Goal: Transaction & Acquisition: Book appointment/travel/reservation

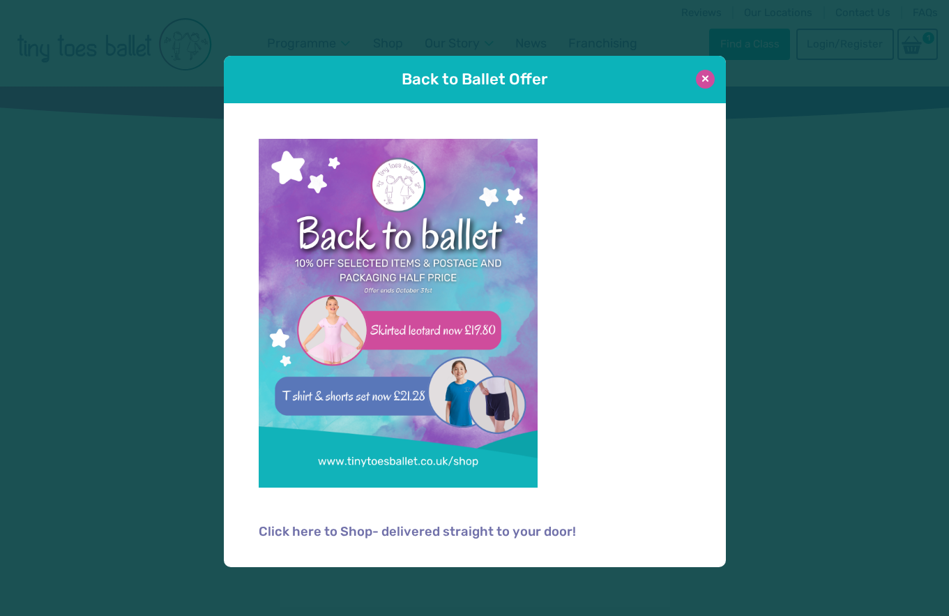
type input "**********"
click at [703, 79] on button at bounding box center [705, 79] width 19 height 19
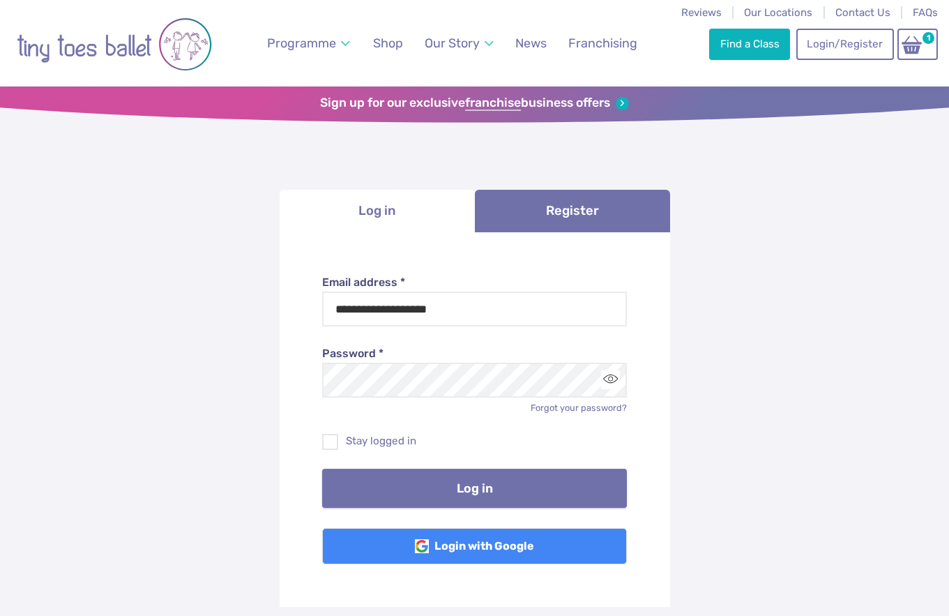
click at [429, 488] on button "Log in" at bounding box center [474, 487] width 305 height 39
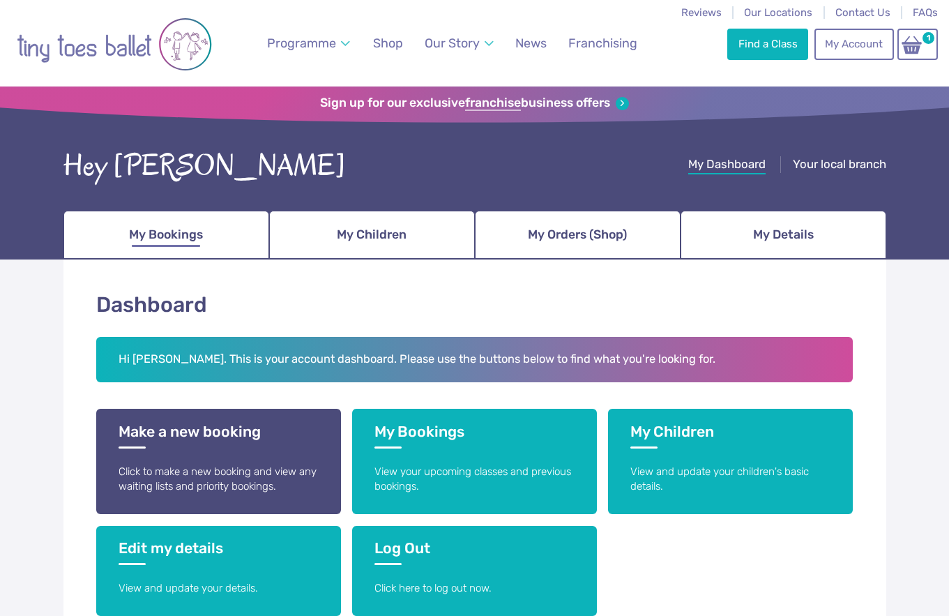
scroll to position [1, 0]
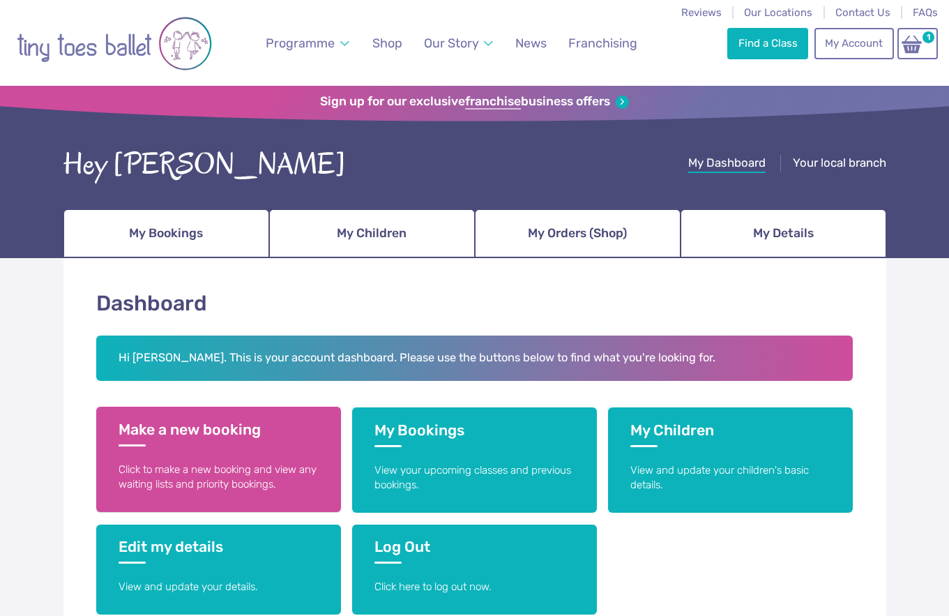
click at [269, 457] on link "Make a new booking Click to make a new booking and view any waiting lists and p…" at bounding box center [218, 458] width 245 height 105
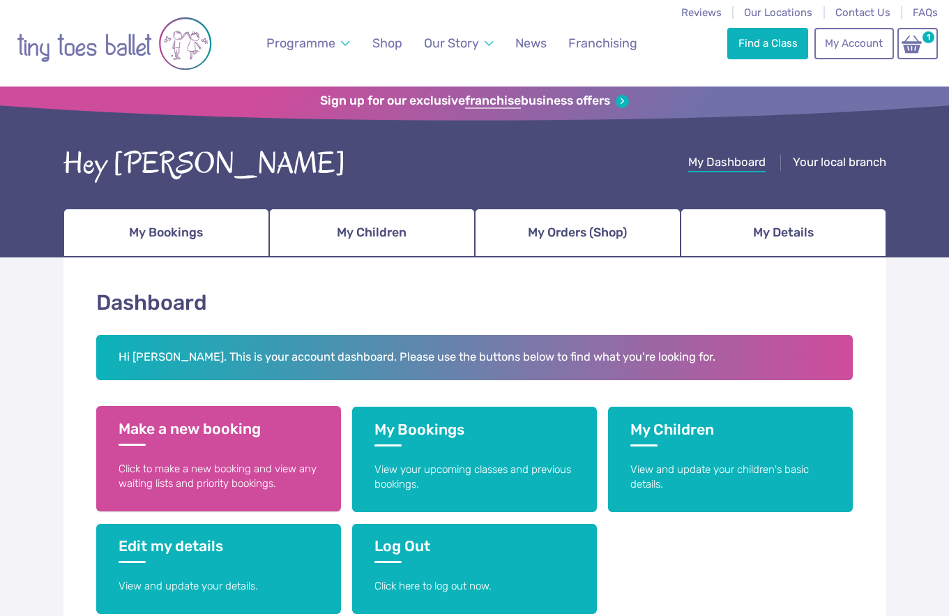
scroll to position [1, 0]
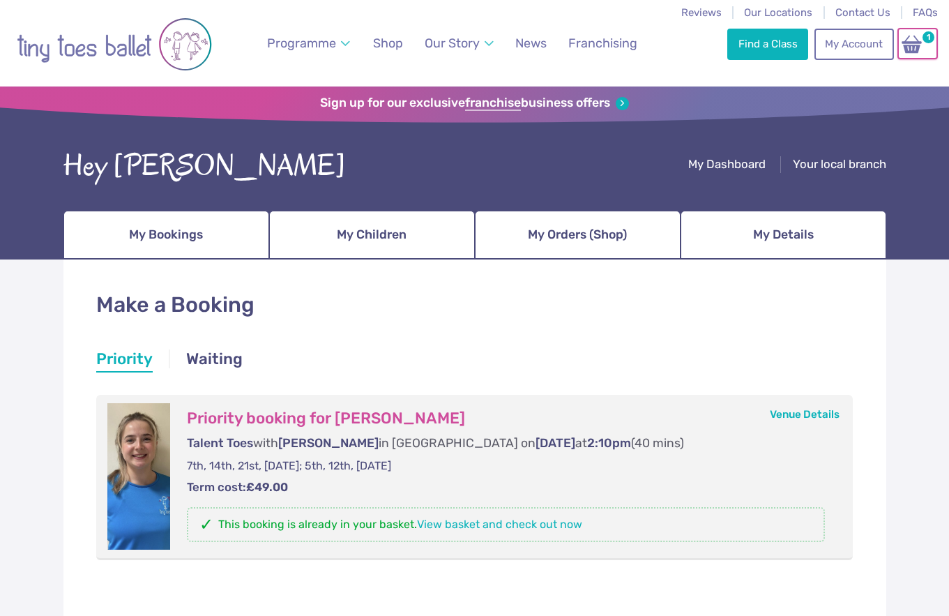
click at [915, 45] on img at bounding box center [912, 44] width 26 height 20
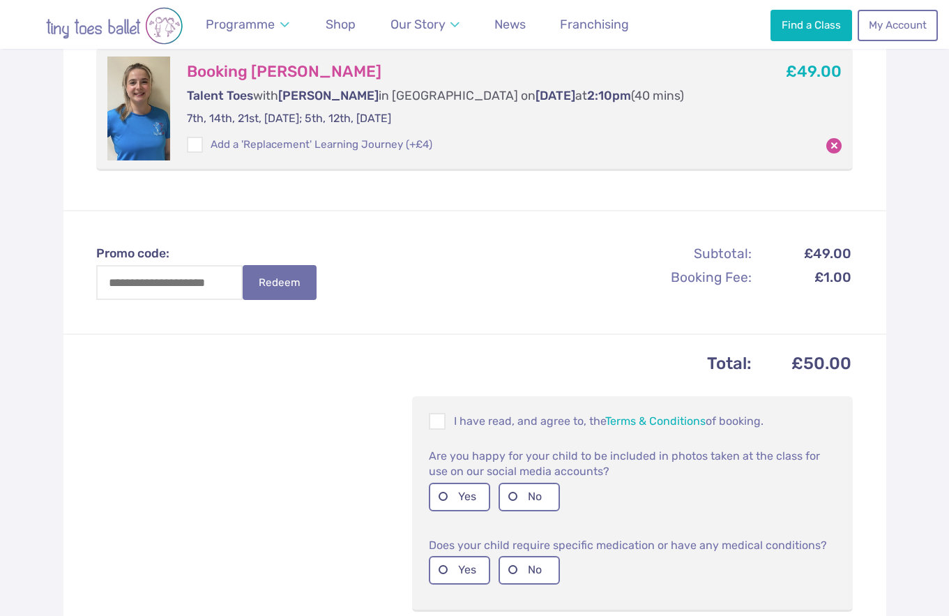
scroll to position [301, 0]
click at [439, 428] on span at bounding box center [437, 422] width 15 height 13
click at [521, 494] on label "No" at bounding box center [528, 496] width 61 height 29
click at [521, 564] on label "No" at bounding box center [528, 569] width 61 height 29
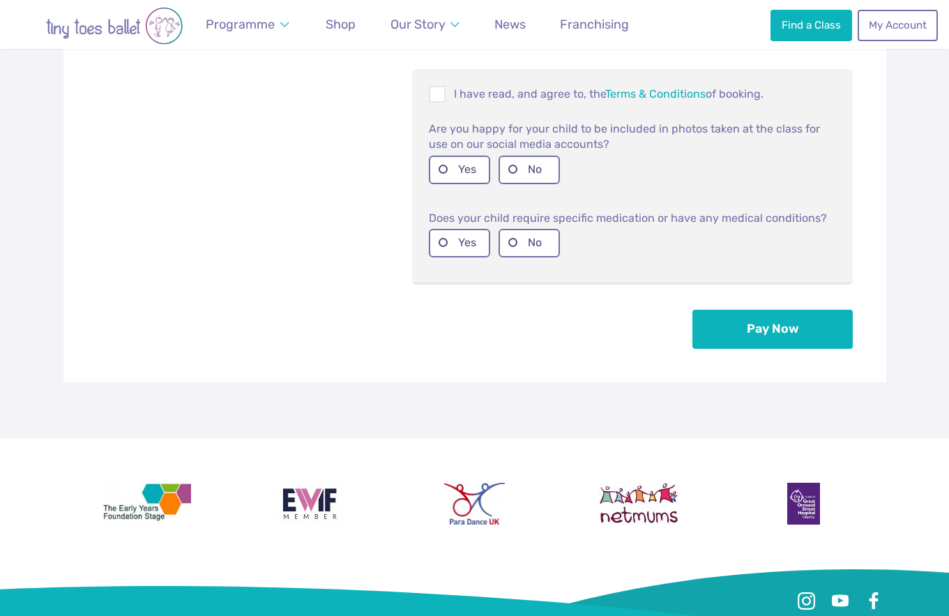
scroll to position [648, 0]
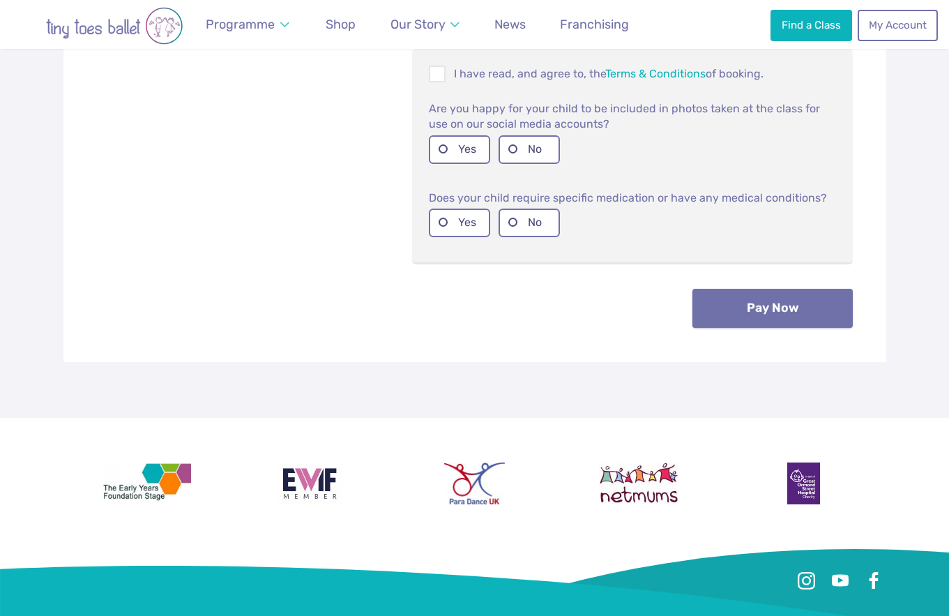
click at [744, 312] on button "Pay Now" at bounding box center [772, 308] width 160 height 39
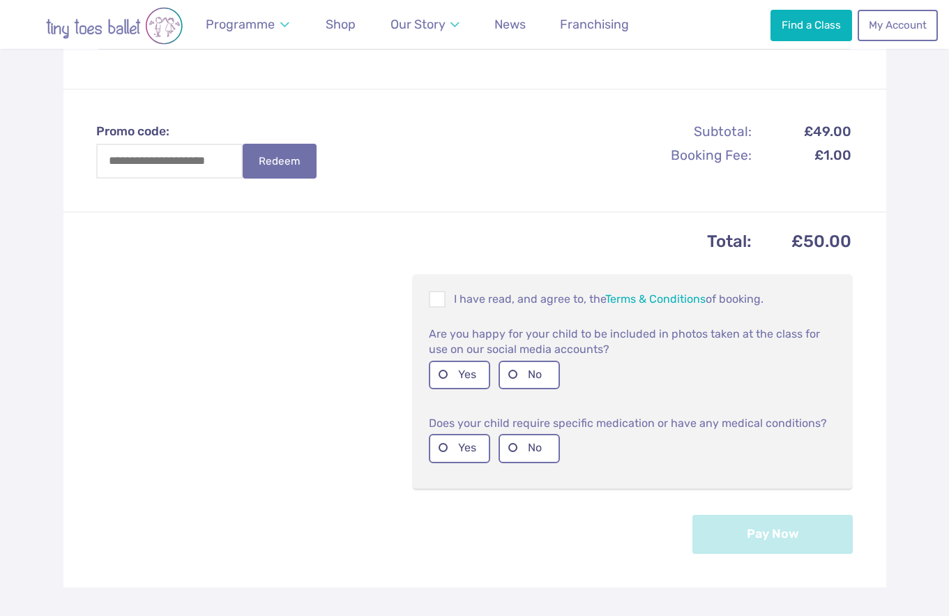
scroll to position [551, 0]
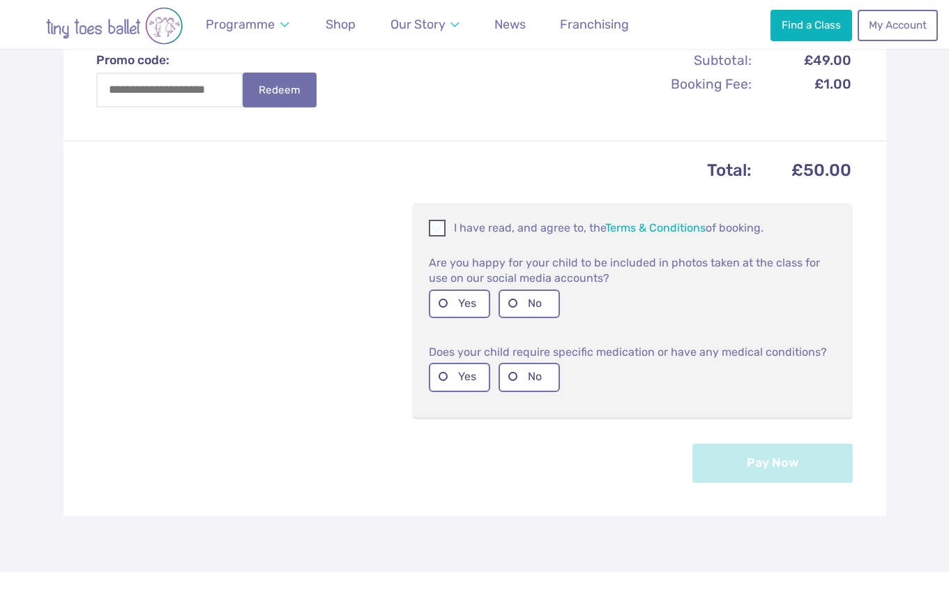
click at [436, 234] on span at bounding box center [437, 230] width 15 height 13
click at [505, 296] on label "No" at bounding box center [528, 303] width 61 height 29
click at [531, 381] on label "No" at bounding box center [528, 377] width 61 height 29
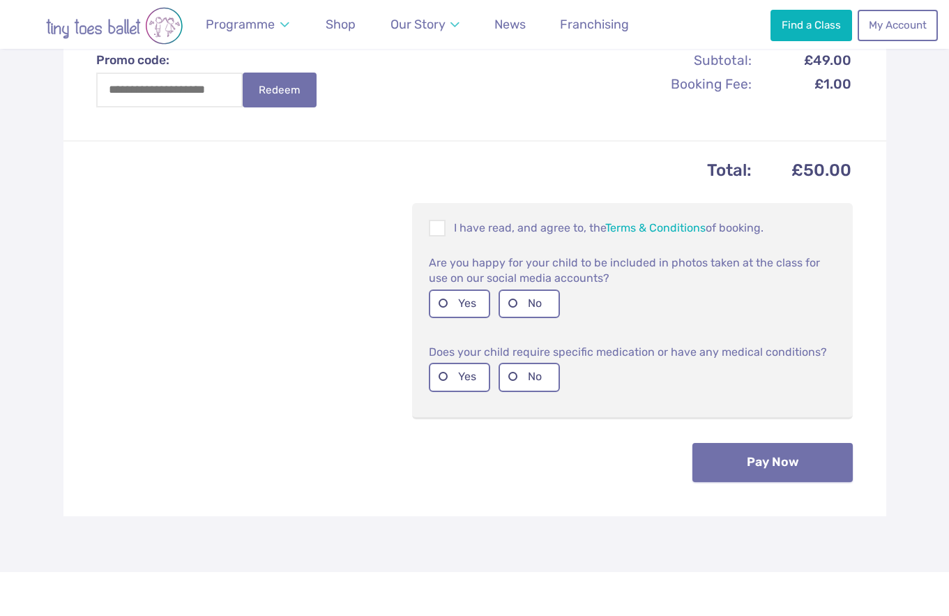
click at [734, 458] on button "Pay Now" at bounding box center [772, 462] width 160 height 39
